Goal: Task Accomplishment & Management: Use online tool/utility

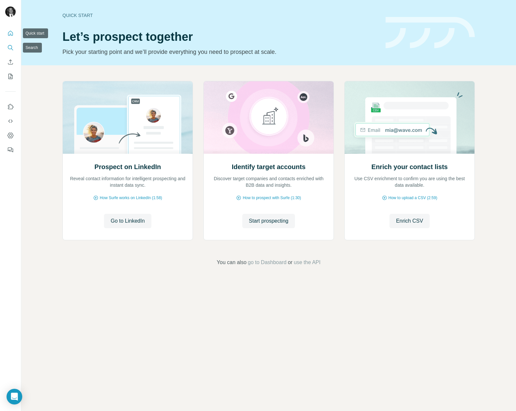
click at [9, 44] on icon "Search" at bounding box center [10, 47] width 7 height 7
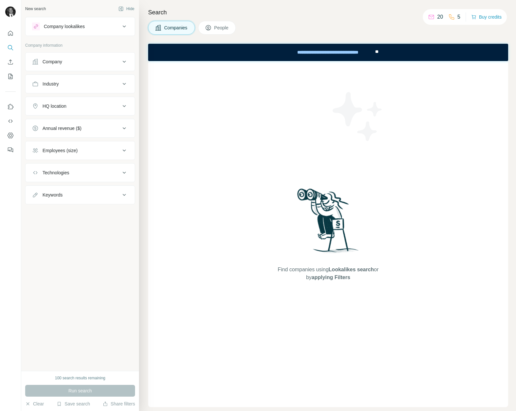
click at [106, 60] on div "Company" at bounding box center [76, 61] width 88 height 7
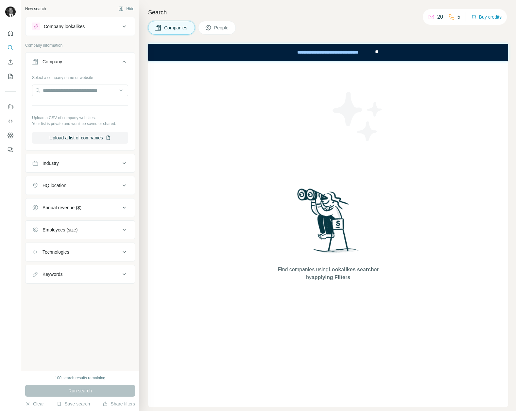
click at [85, 174] on ul "Company Select a company name or website Upload a CSV of company websites. Your…" at bounding box center [80, 168] width 110 height 232
click at [86, 166] on div "Industry" at bounding box center [76, 163] width 88 height 7
click at [74, 181] on input at bounding box center [76, 179] width 81 height 7
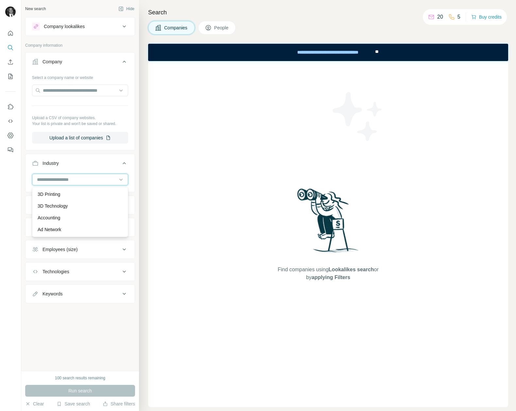
click at [74, 181] on input at bounding box center [76, 179] width 81 height 7
type input "***"
click at [69, 194] on div "Hedge Funds" at bounding box center [80, 194] width 85 height 7
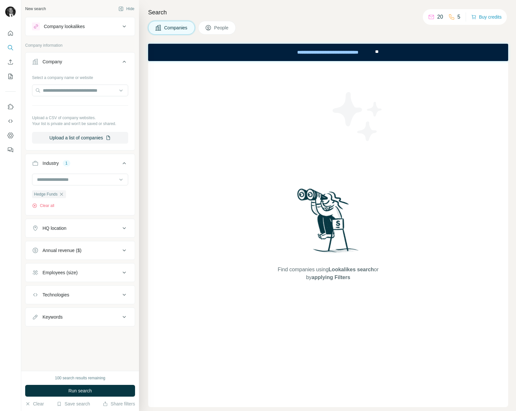
click at [87, 228] on div "HQ location" at bounding box center [76, 228] width 88 height 7
click at [75, 245] on input "text" at bounding box center [80, 245] width 96 height 12
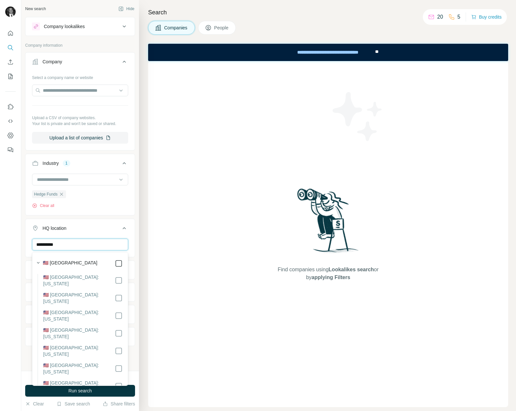
type input "**********"
click at [18, 248] on div at bounding box center [10, 205] width 21 height 411
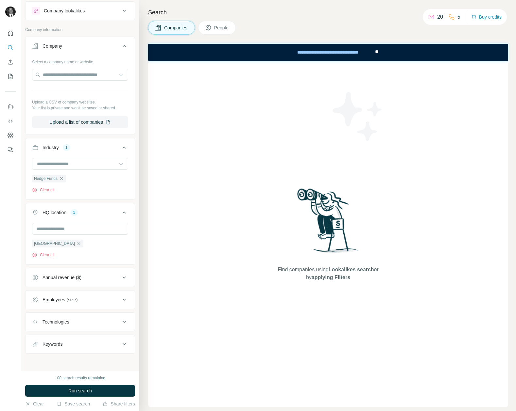
scroll to position [17, 0]
click at [57, 275] on div "Annual revenue ($)" at bounding box center [61, 277] width 39 height 7
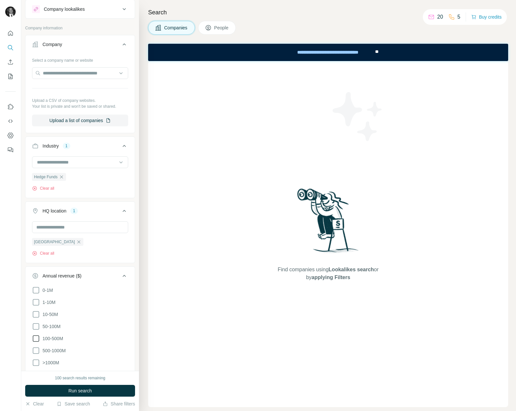
click at [37, 339] on icon at bounding box center [36, 339] width 8 height 8
click at [11, 323] on div at bounding box center [10, 205] width 21 height 411
click at [16, 266] on div at bounding box center [10, 205] width 21 height 411
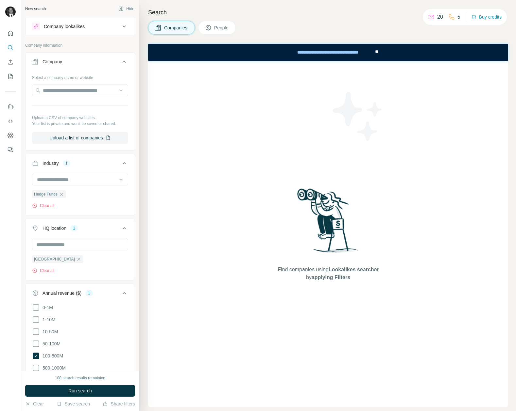
click at [216, 28] on span "People" at bounding box center [221, 28] width 15 height 7
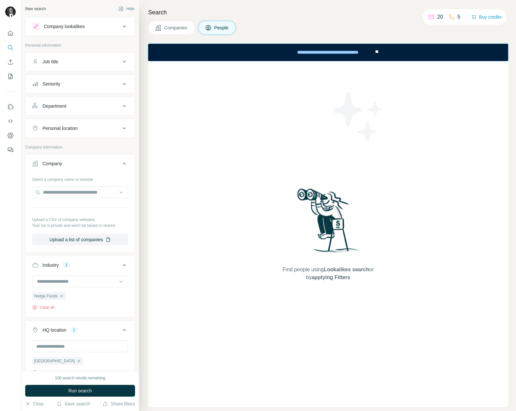
click at [114, 82] on div "Seniority" at bounding box center [76, 84] width 88 height 7
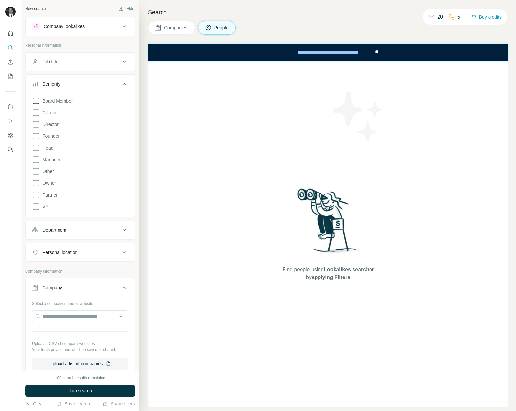
click at [39, 99] on icon at bounding box center [36, 101] width 7 height 7
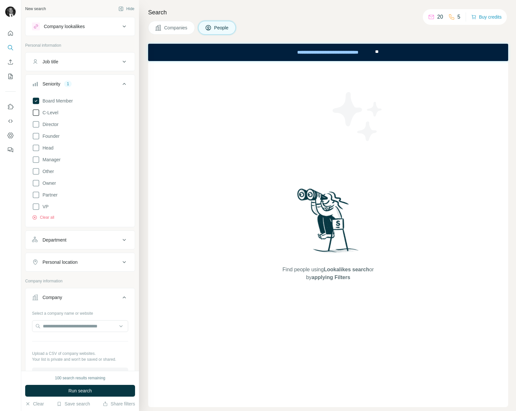
click at [37, 113] on icon at bounding box center [36, 113] width 8 height 8
click at [36, 124] on icon at bounding box center [36, 125] width 8 height 8
click at [36, 135] on icon at bounding box center [36, 136] width 8 height 8
click at [36, 125] on icon at bounding box center [36, 125] width 3 height 2
click at [14, 232] on div at bounding box center [10, 205] width 21 height 411
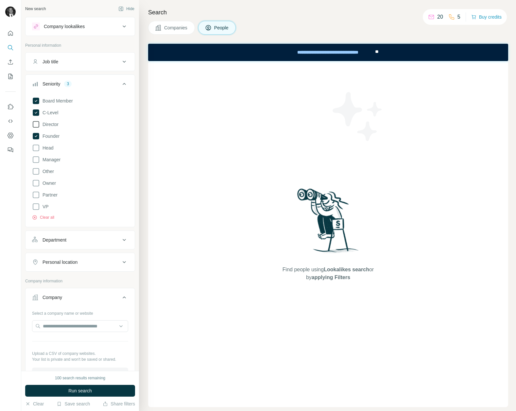
click at [81, 244] on button "Department" at bounding box center [79, 240] width 109 height 16
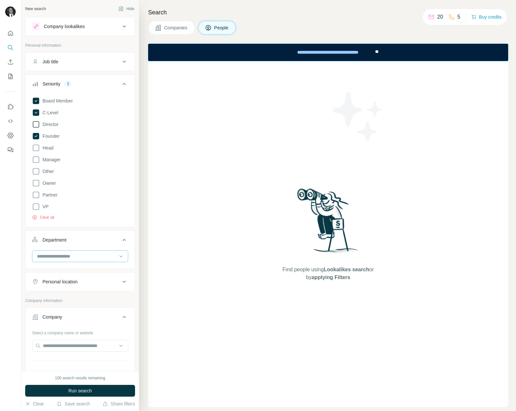
click at [72, 255] on input at bounding box center [76, 256] width 81 height 7
type input "*"
click at [3, 248] on div at bounding box center [10, 205] width 21 height 411
click at [126, 65] on icon at bounding box center [124, 62] width 8 height 8
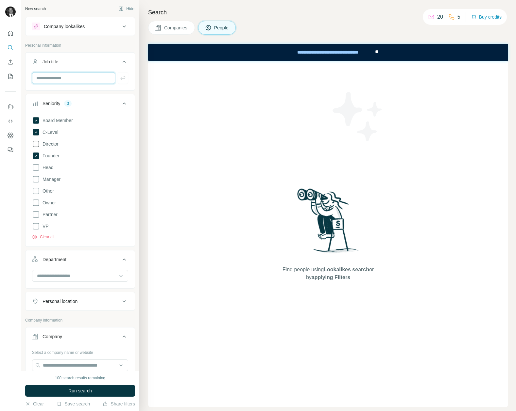
click at [81, 78] on input "text" at bounding box center [73, 78] width 83 height 12
type input "***"
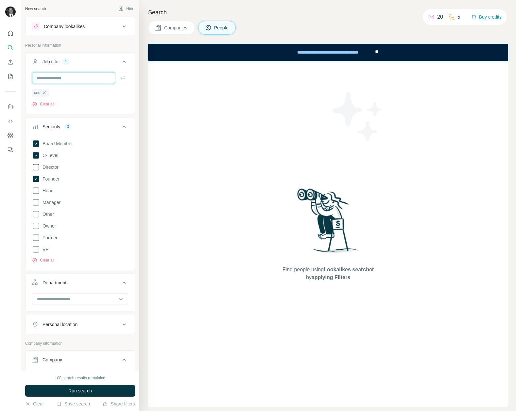
click at [66, 78] on input "text" at bounding box center [73, 78] width 83 height 12
type input "***"
type input "*"
type input "*******"
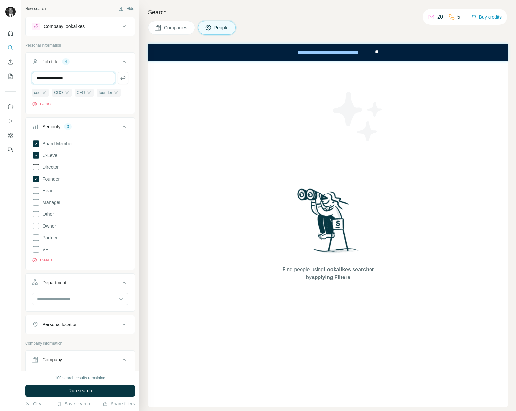
type input "**********"
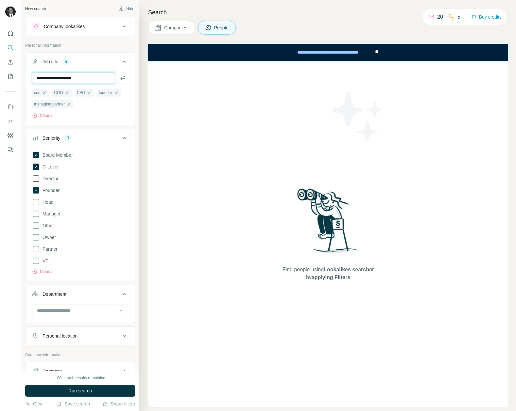
type input "**********"
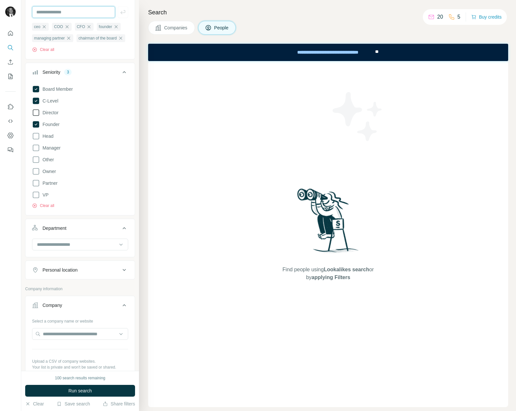
scroll to position [75, 0]
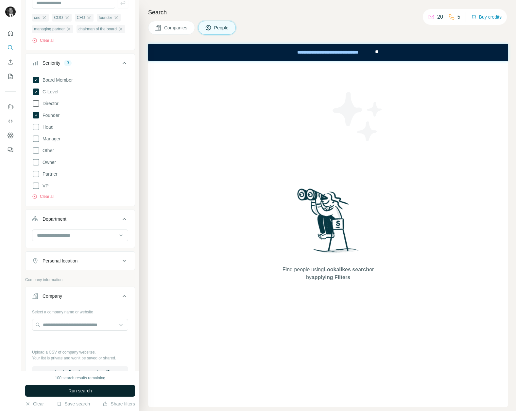
click at [86, 392] on span "Run search" at bounding box center [80, 391] width 24 height 7
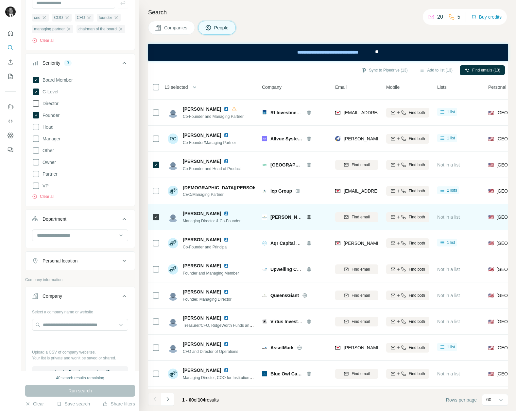
scroll to position [864, 0]
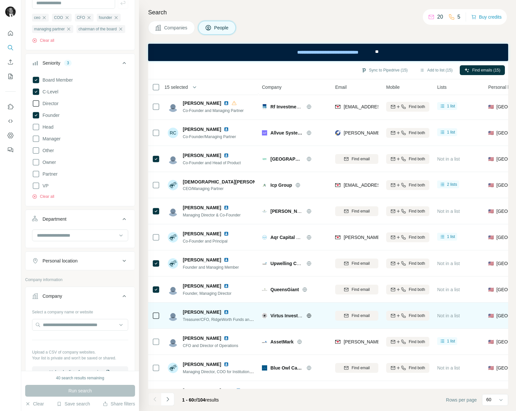
click at [159, 314] on icon at bounding box center [156, 316] width 8 height 8
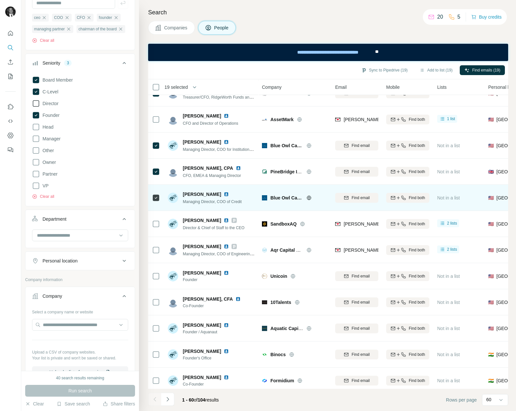
scroll to position [1092, 0]
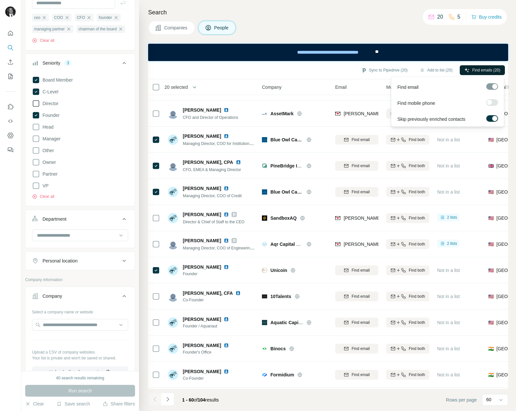
click at [476, 67] on span "Find emails (20)" at bounding box center [486, 70] width 28 height 6
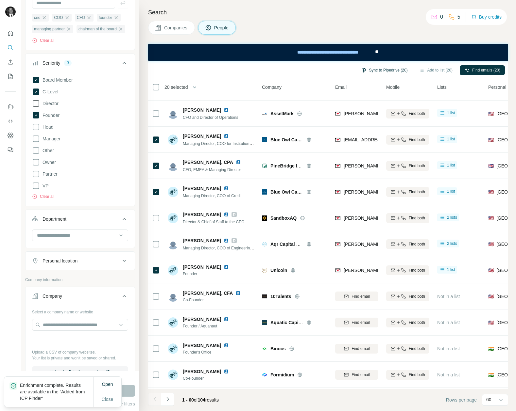
click at [381, 67] on button "Sync to Pipedrive (20)" at bounding box center [385, 70] width 56 height 10
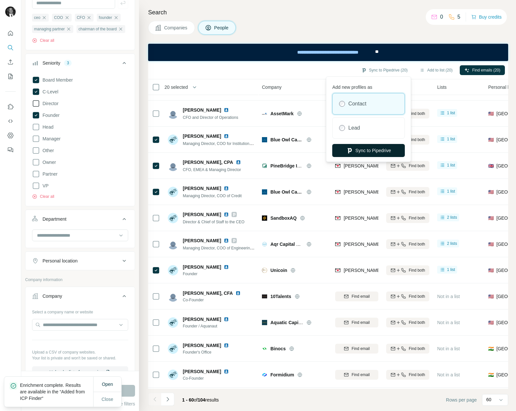
click at [377, 146] on button "Sync to Pipedrive" at bounding box center [368, 150] width 73 height 13
